Goal: Task Accomplishment & Management: Manage account settings

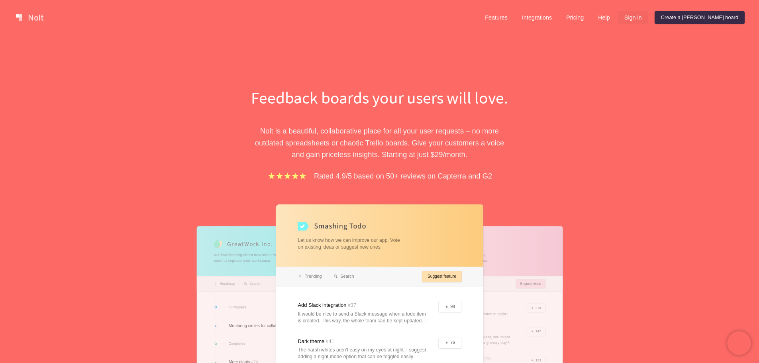
click at [648, 16] on link "Sign in" at bounding box center [633, 17] width 30 height 13
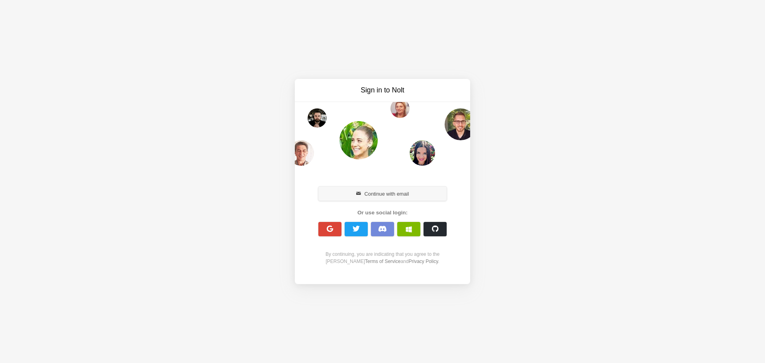
click at [399, 192] on button "Continue with email" at bounding box center [382, 193] width 128 height 14
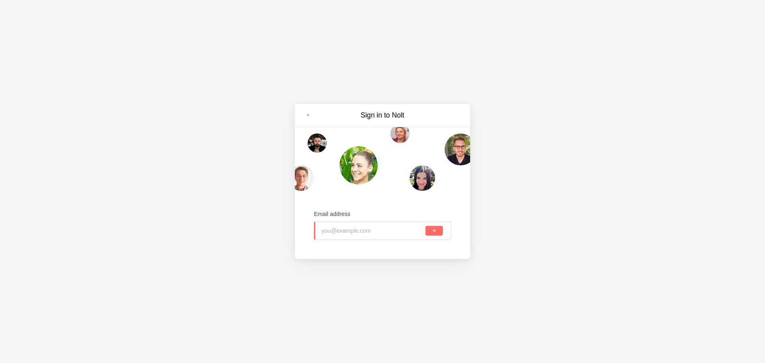
type input "[EMAIL_ADDRESS][DOMAIN_NAME]"
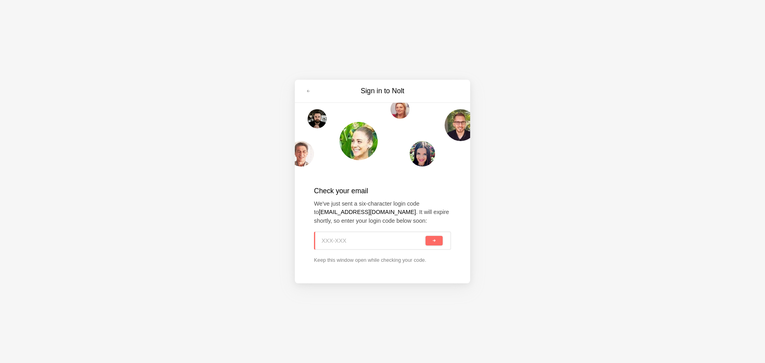
click at [365, 236] on input at bounding box center [372, 241] width 102 height 18
paste input "02J-6C6"
type input "02J-6C6"
click at [438, 240] on button "submit" at bounding box center [433, 241] width 17 height 10
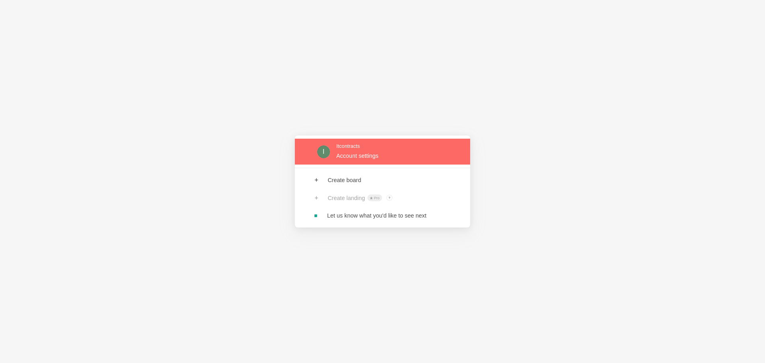
click at [359, 152] on link at bounding box center [382, 152] width 175 height 26
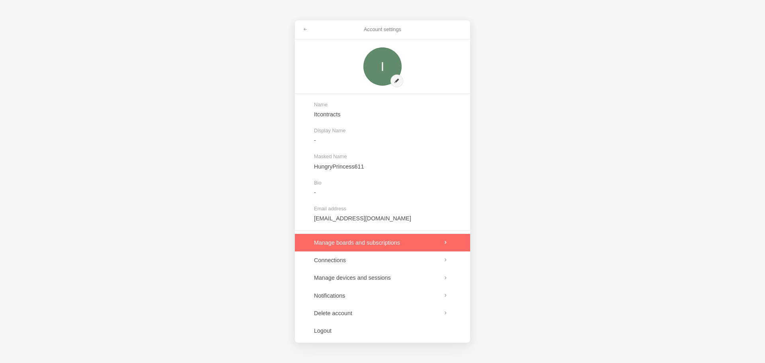
click at [358, 242] on link at bounding box center [382, 243] width 175 height 18
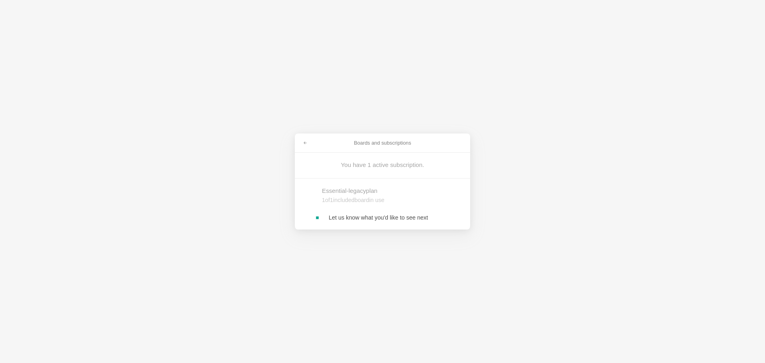
click at [390, 141] on h3 "Boards and subscriptions" at bounding box center [382, 142] width 140 height 7
click at [305, 143] on span at bounding box center [305, 143] width 5 height 5
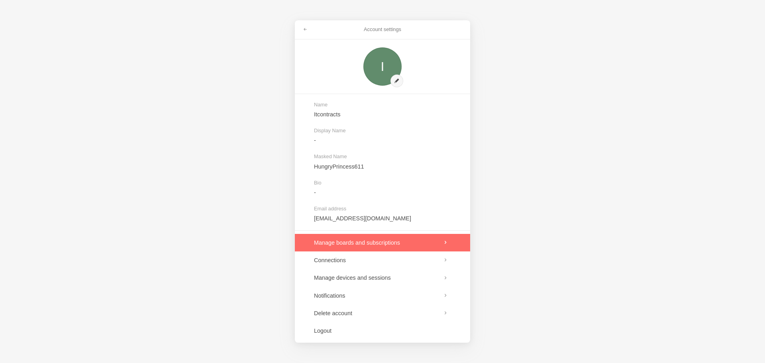
click at [397, 244] on link at bounding box center [382, 243] width 175 height 18
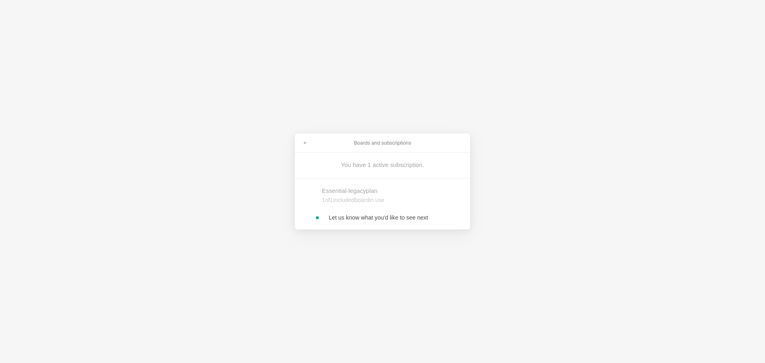
click at [395, 161] on div "You have 1 active subscription." at bounding box center [382, 164] width 121 height 8
click at [360, 202] on div "1 of 1 included board in use" at bounding box center [396, 200] width 148 height 8
click at [367, 219] on link at bounding box center [382, 218] width 175 height 18
